Goal: Use online tool/utility: Utilize a website feature to perform a specific function

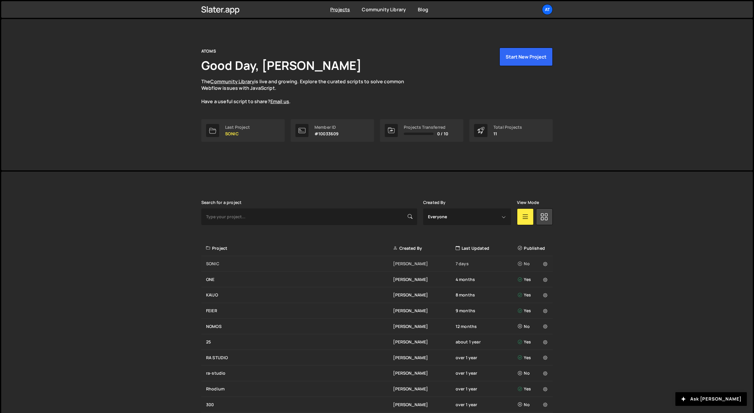
click at [232, 263] on div "SONIC" at bounding box center [299, 264] width 187 height 6
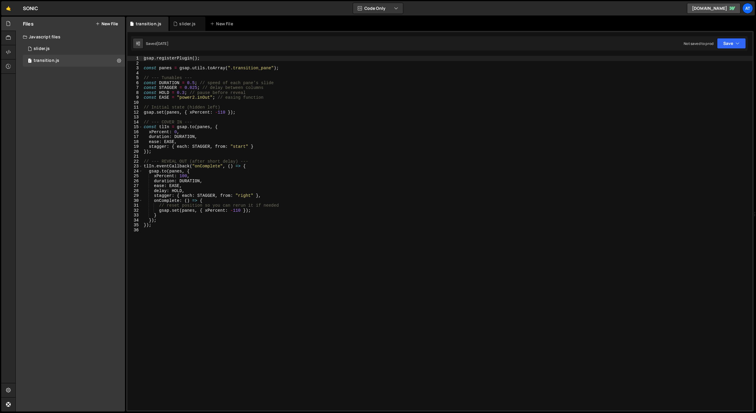
click at [189, 229] on div "gsap . registerPlugin ( ) ; const panes = gsap . utils . toArray ( ".transition…" at bounding box center [448, 238] width 610 height 365
click at [190, 227] on div "gsap . registerPlugin ( ) ; const panes = gsap . utils . toArray ( ".transition…" at bounding box center [448, 238] width 610 height 365
type textarea "});"
